Goal: Information Seeking & Learning: Check status

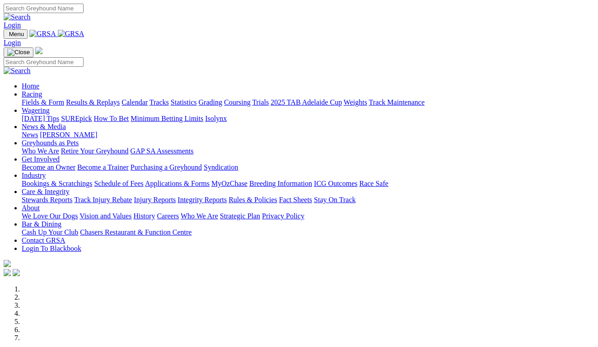
click at [120, 98] on link "Results & Replays" at bounding box center [93, 102] width 54 height 8
